Goal: Contribute content: Add original content to the website for others to see

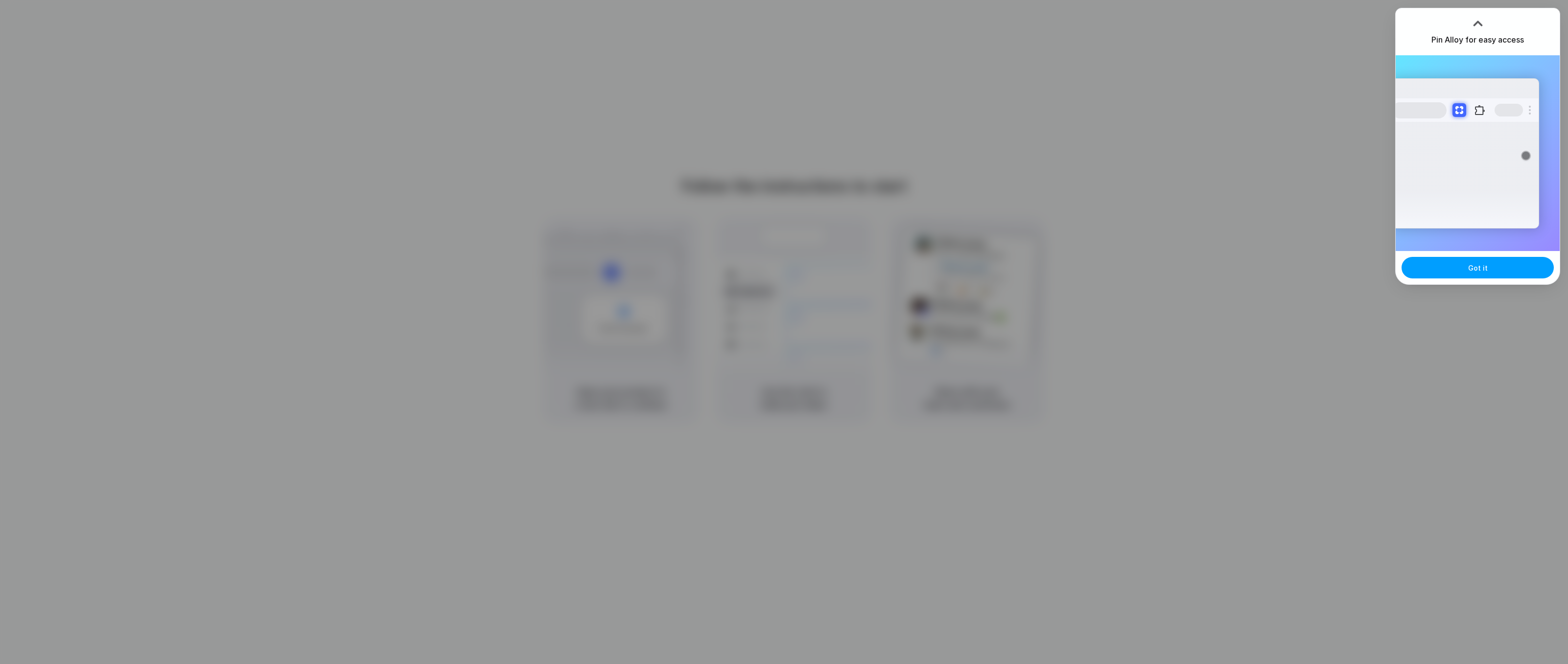
click at [1482, 269] on span "Got it" at bounding box center [1478, 268] width 19 height 10
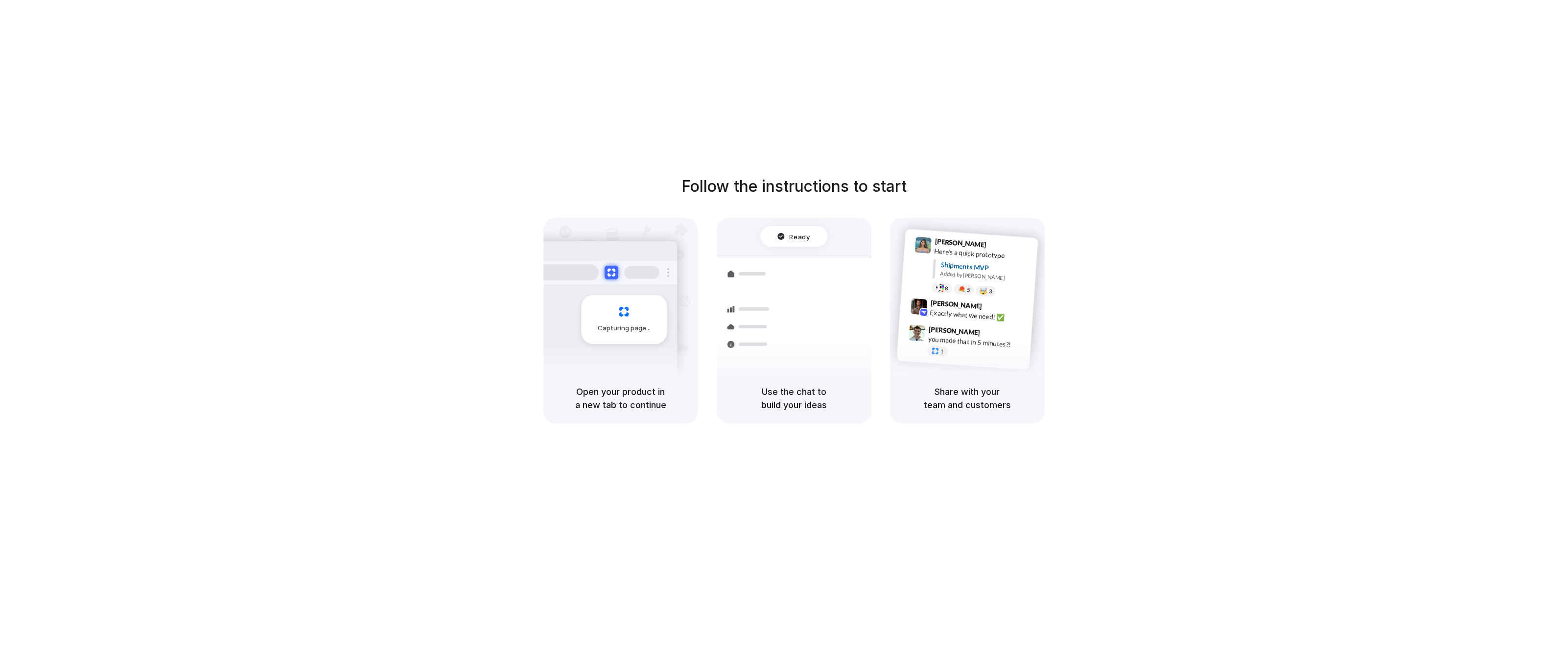
click at [1390, 295] on div "Follow the instructions to start Capturing page Open your product in a new tab …" at bounding box center [794, 299] width 1568 height 249
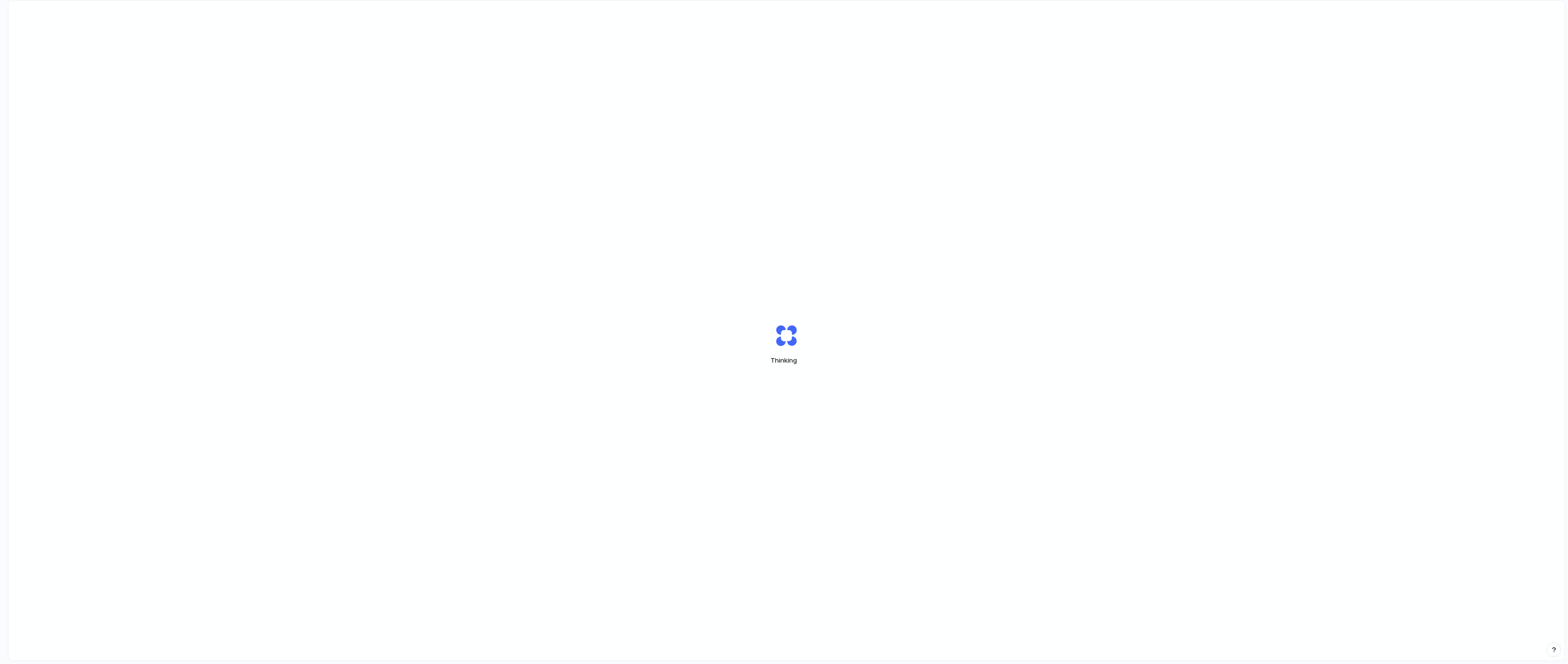
click at [962, 427] on div "Thinking" at bounding box center [786, 344] width 1556 height 688
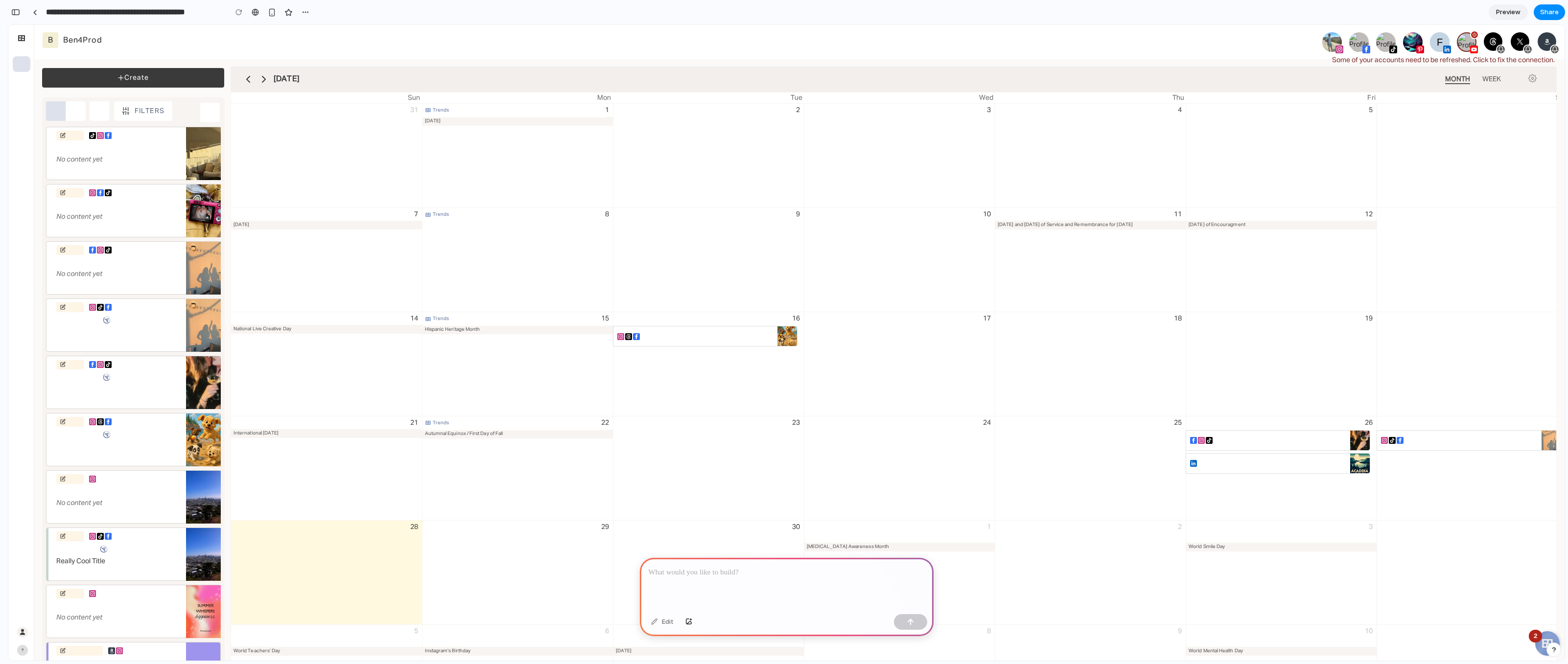
click at [306, 276] on div "7 National Grandparents Day" at bounding box center [326, 260] width 183 height 100
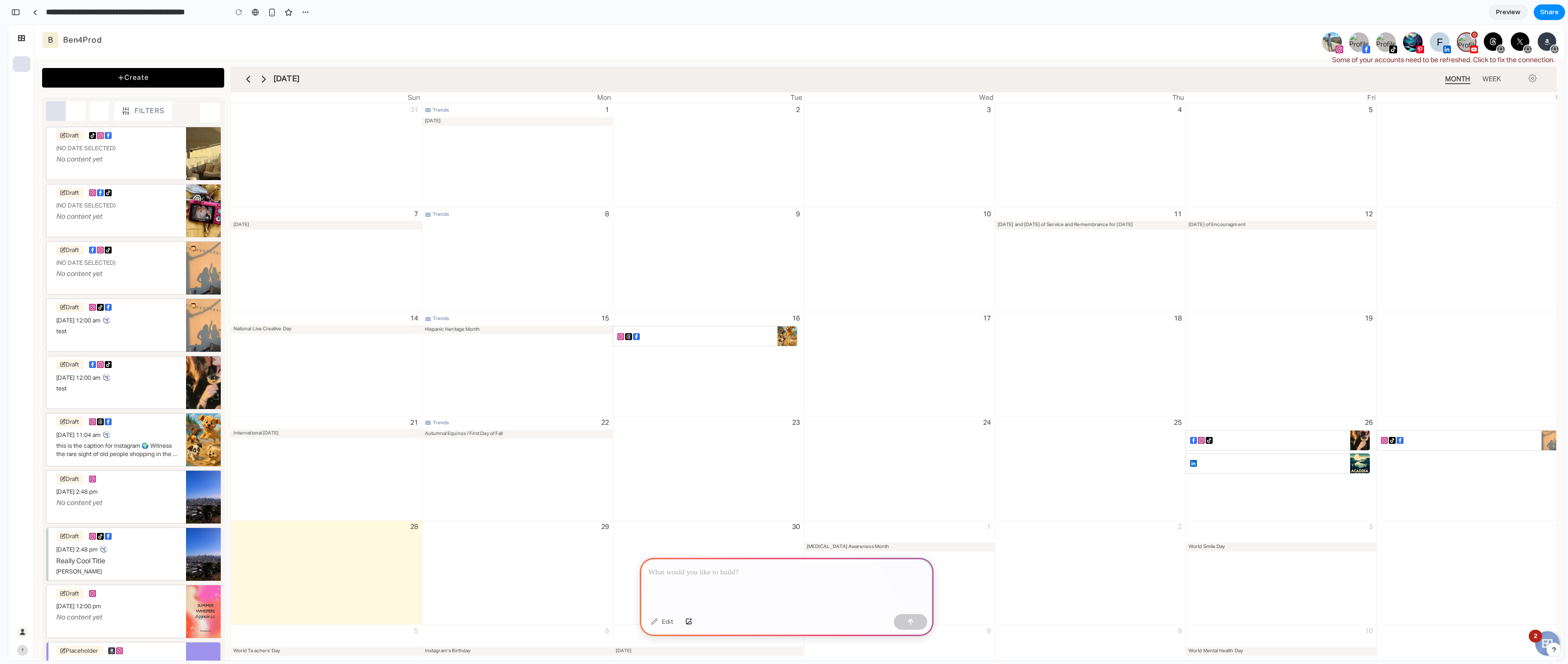
click at [161, 79] on span "Create" at bounding box center [133, 78] width 142 height 19
click at [76, 110] on button at bounding box center [76, 111] width 19 height 19
click at [95, 110] on button at bounding box center [99, 111] width 19 height 19
